Goal: Find specific page/section: Find specific page/section

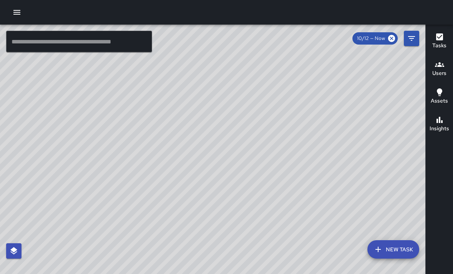
click at [342, 181] on div "© Mapbox © OpenStreetMap Improve this map" at bounding box center [212, 162] width 425 height 274
click at [287, 180] on div "© Mapbox © OpenStreetMap Improve this map" at bounding box center [212, 162] width 425 height 274
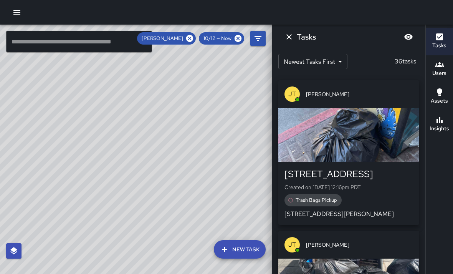
click at [290, 35] on icon "Dismiss" at bounding box center [288, 36] width 9 height 9
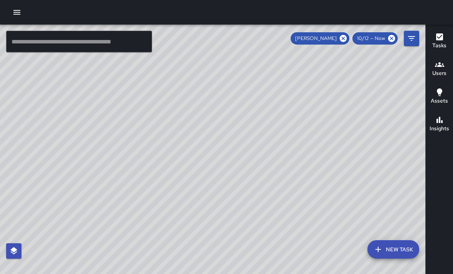
click at [344, 35] on icon at bounding box center [343, 38] width 7 height 7
click at [23, 14] on button "button" at bounding box center [16, 12] width 15 height 15
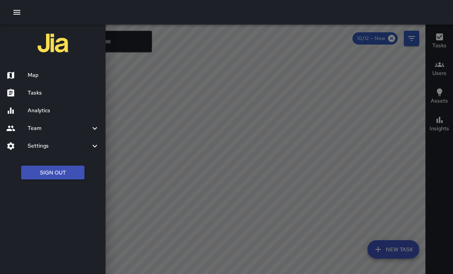
click at [277, 71] on div at bounding box center [226, 137] width 453 height 274
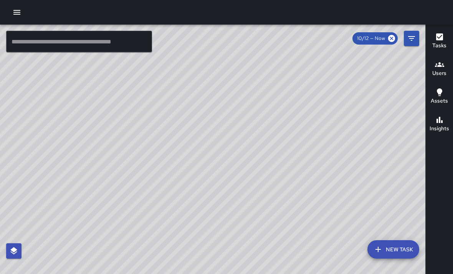
click at [412, 39] on icon "Filters" at bounding box center [411, 38] width 9 height 9
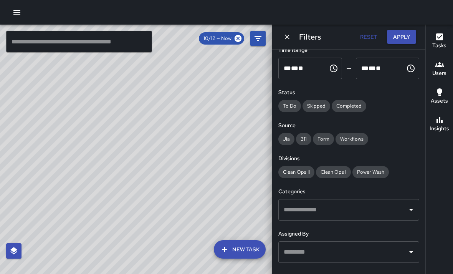
scroll to position [55, 0]
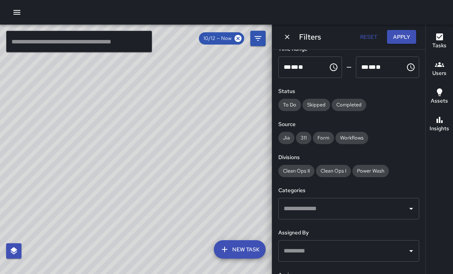
click at [370, 202] on input "text" at bounding box center [343, 208] width 122 height 15
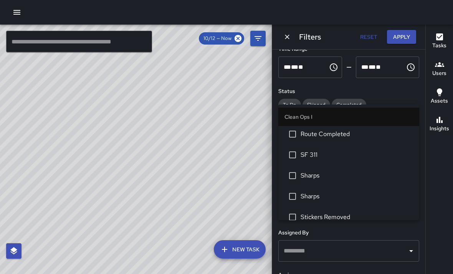
scroll to position [199, 0]
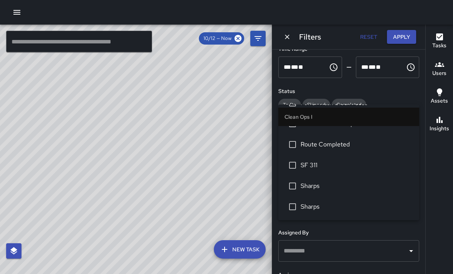
click at [351, 155] on li "SF 311" at bounding box center [348, 165] width 141 height 21
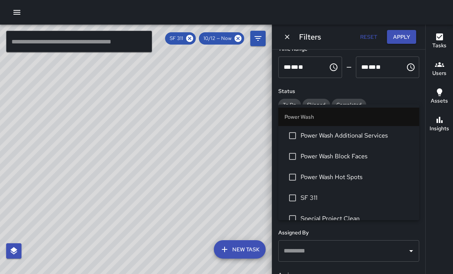
scroll to position [656, 0]
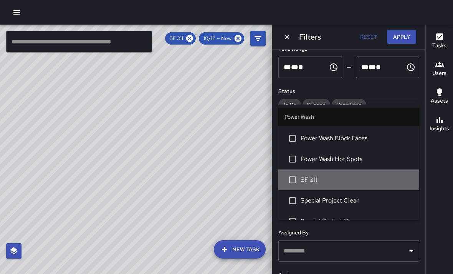
click at [322, 175] on span "SF 311" at bounding box center [356, 179] width 112 height 9
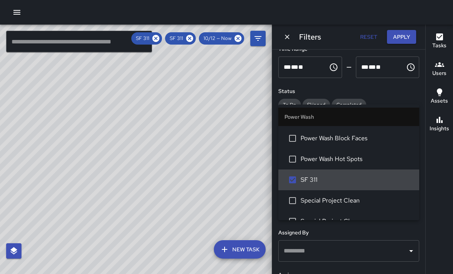
click at [290, 34] on icon "Dismiss" at bounding box center [287, 37] width 8 height 8
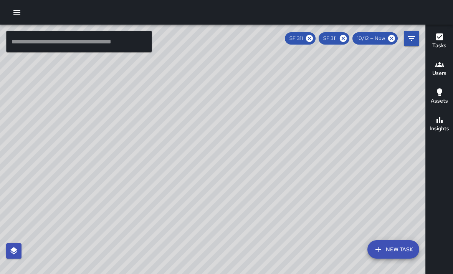
click at [442, 115] on icon "button" at bounding box center [439, 119] width 9 height 9
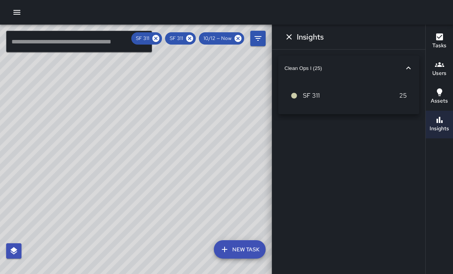
click at [289, 37] on icon "Dismiss" at bounding box center [288, 36] width 5 height 5
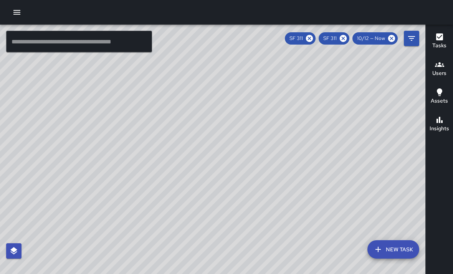
click at [216, 137] on div "© Mapbox © OpenStreetMap Improve this map" at bounding box center [212, 162] width 425 height 274
click at [246, 120] on div "© Mapbox © OpenStreetMap Improve this map" at bounding box center [212, 162] width 425 height 274
click at [239, 121] on div "© Mapbox © OpenStreetMap Improve this map" at bounding box center [212, 162] width 425 height 274
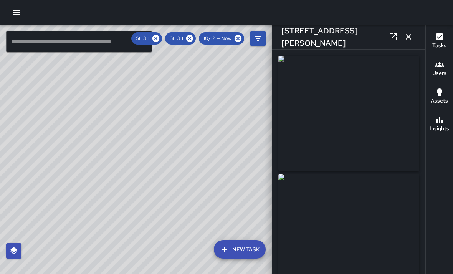
click at [408, 38] on icon "button" at bounding box center [408, 36] width 9 height 9
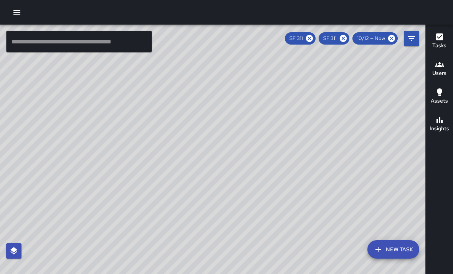
click at [245, 142] on div "© Mapbox © OpenStreetMap Improve this map" at bounding box center [212, 162] width 425 height 274
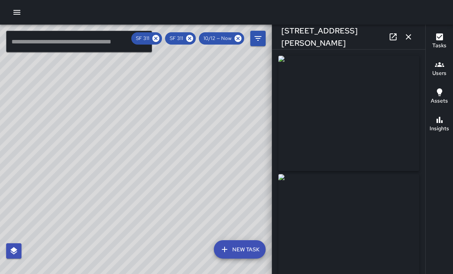
type input "**********"
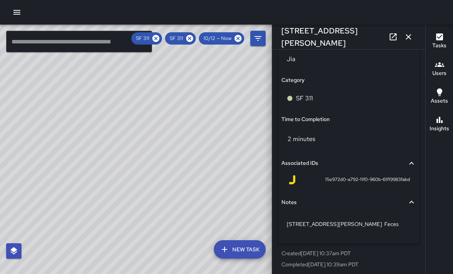
scroll to position [541, 0]
click at [410, 33] on icon "button" at bounding box center [408, 36] width 9 height 9
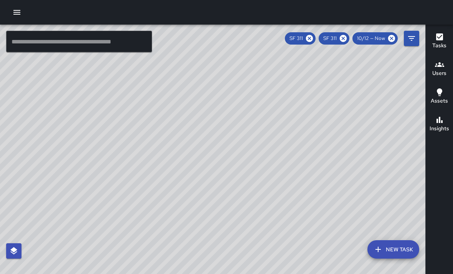
click at [157, 147] on div "© Mapbox © OpenStreetMap Improve this map" at bounding box center [212, 162] width 425 height 274
click at [156, 150] on div "© Mapbox © OpenStreetMap Improve this map" at bounding box center [212, 162] width 425 height 274
click at [153, 151] on div "© Mapbox © OpenStreetMap Improve this map" at bounding box center [212, 162] width 425 height 274
click at [150, 150] on div "© Mapbox © OpenStreetMap Improve this map" at bounding box center [212, 162] width 425 height 274
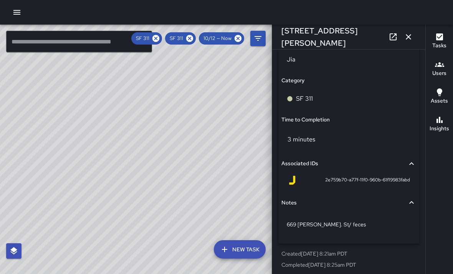
click at [412, 32] on icon "button" at bounding box center [408, 36] width 9 height 9
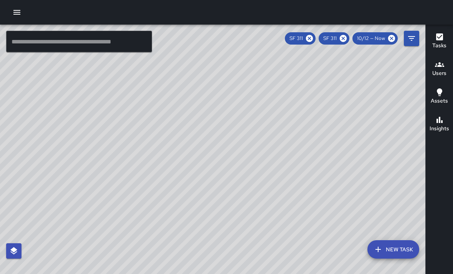
click at [202, 130] on div "© Mapbox © OpenStreetMap Improve this map" at bounding box center [212, 162] width 425 height 274
click at [209, 142] on div "© Mapbox © OpenStreetMap Improve this map" at bounding box center [212, 162] width 425 height 274
click at [173, 107] on div "© Mapbox © OpenStreetMap Improve this map [PERSON_NAME] [STREET_ADDRESS][PERSON…" at bounding box center [212, 162] width 425 height 274
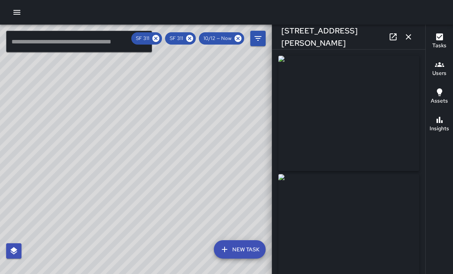
type input "**********"
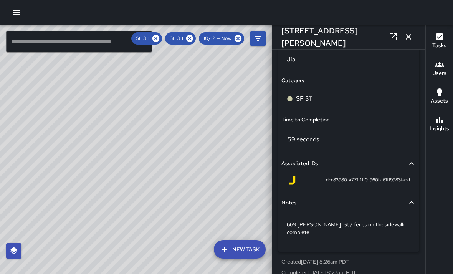
click at [408, 34] on icon "button" at bounding box center [408, 36] width 9 height 9
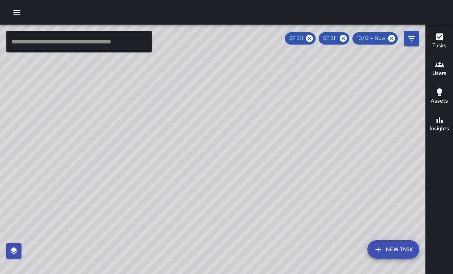
click at [137, 107] on div "© Mapbox © OpenStreetMap Improve this map" at bounding box center [212, 162] width 425 height 274
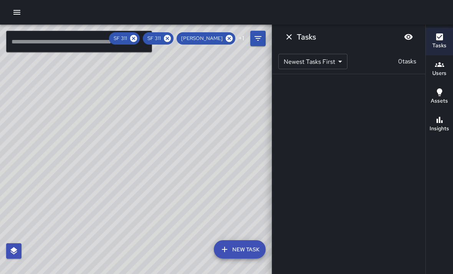
click at [294, 39] on button "Dismiss" at bounding box center [288, 36] width 15 height 15
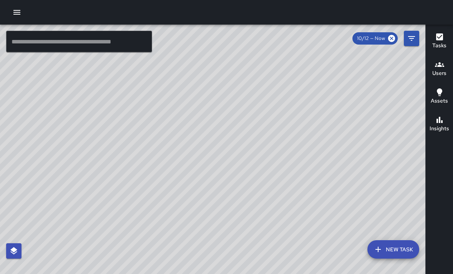
click at [414, 39] on icon "Filters" at bounding box center [411, 38] width 9 height 9
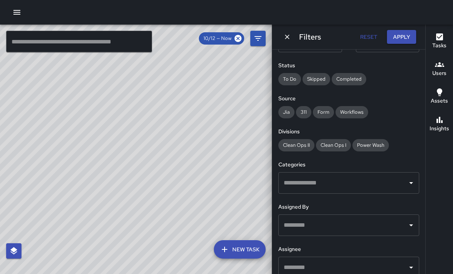
scroll to position [101, 0]
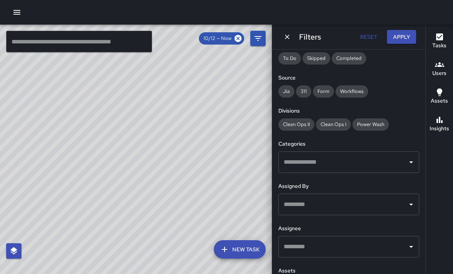
click at [374, 161] on input "text" at bounding box center [343, 162] width 122 height 15
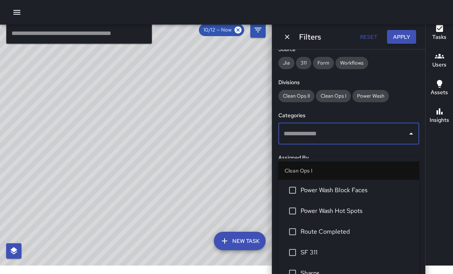
scroll to position [165, 0]
click at [349, 206] on span "Power Wash Hot Spots" at bounding box center [356, 210] width 112 height 9
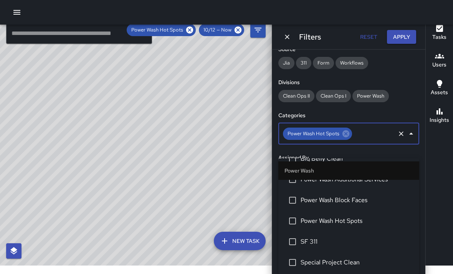
scroll to position [648, 0]
click at [355, 216] on span "Power Wash Hot Spots" at bounding box center [356, 220] width 112 height 9
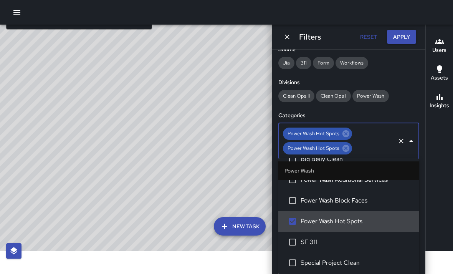
click at [401, 137] on icon "Clear" at bounding box center [401, 141] width 8 height 8
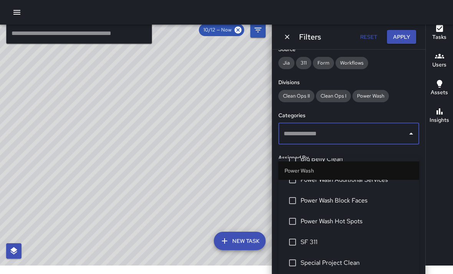
click at [347, 216] on span "Power Wash Hot Spots" at bounding box center [356, 220] width 112 height 9
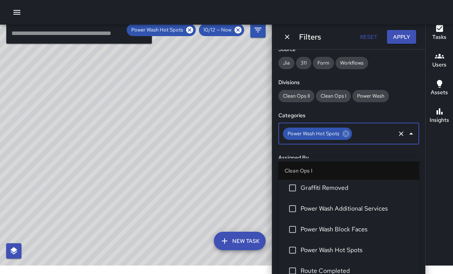
scroll to position [127, 0]
click at [354, 245] on span "Power Wash Hot Spots" at bounding box center [356, 249] width 112 height 9
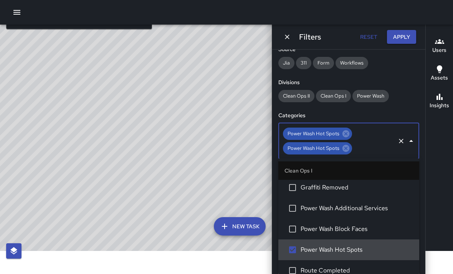
click at [290, 35] on icon "Dismiss" at bounding box center [287, 37] width 8 height 8
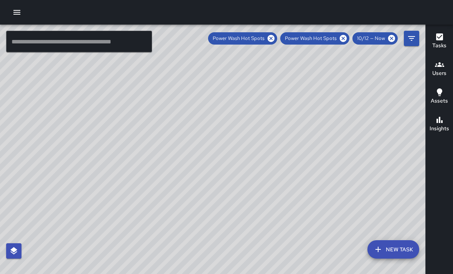
click at [208, 110] on div "© Mapbox © OpenStreetMap Improve this map" at bounding box center [212, 162] width 425 height 274
click at [217, 106] on div "© Mapbox © OpenStreetMap Improve this map" at bounding box center [212, 162] width 425 height 274
click at [213, 107] on div "© Mapbox © OpenStreetMap Improve this map" at bounding box center [212, 162] width 425 height 274
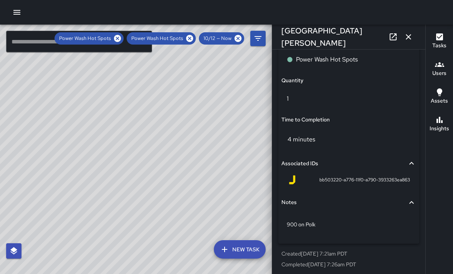
scroll to position [579, 0]
click at [410, 35] on icon "button" at bounding box center [408, 36] width 5 height 5
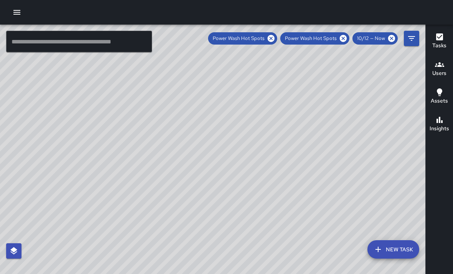
click at [93, 96] on div "© Mapbox © OpenStreetMap Improve this map" at bounding box center [212, 162] width 425 height 274
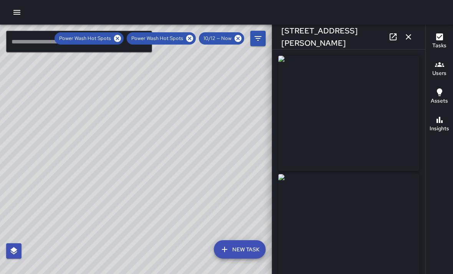
type input "**********"
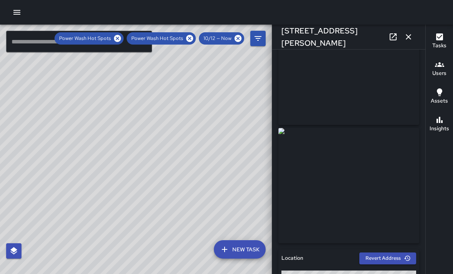
scroll to position [46, 0]
click at [411, 35] on icon "button" at bounding box center [408, 36] width 9 height 9
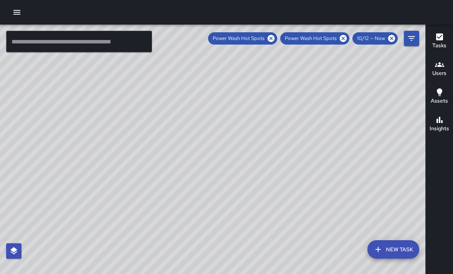
click at [312, 145] on div "© Mapbox © OpenStreetMap Improve this map" at bounding box center [212, 162] width 425 height 274
click at [333, 175] on div "© Mapbox © OpenStreetMap Improve this map" at bounding box center [212, 162] width 425 height 274
click at [321, 149] on div "© Mapbox © OpenStreetMap Improve this map" at bounding box center [212, 162] width 425 height 274
click at [81, 122] on div "© Mapbox © OpenStreetMap Improve this map" at bounding box center [212, 162] width 425 height 274
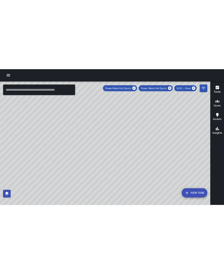
scroll to position [0, 0]
